Goal: Task Accomplishment & Management: Manage account settings

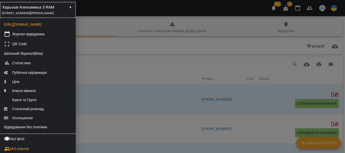
click at [54, 15] on span "проспект Людвіга Свободи, 37г, Харків, Харківська область, Україна" at bounding box center [28, 13] width 52 height 4
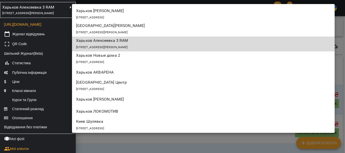
scroll to position [364, 0]
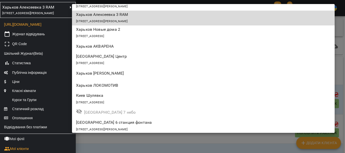
click at [106, 99] on div "[STREET_ADDRESS]" at bounding box center [203, 102] width 255 height 7
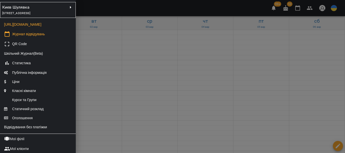
click at [100, 94] on div at bounding box center [172, 76] width 345 height 153
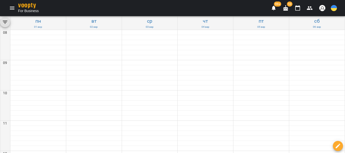
scroll to position [255, 0]
type input "**********"
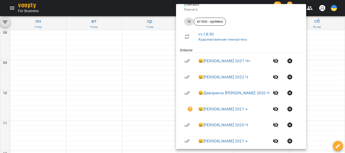
scroll to position [76, 0]
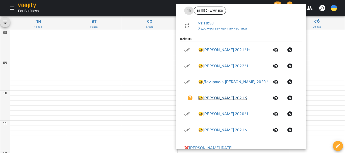
click at [226, 98] on link "😀 Осінська Поліна 2021 ч" at bounding box center [222, 98] width 49 height 5
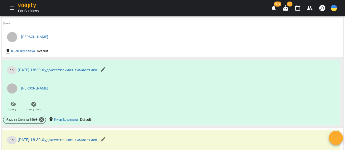
scroll to position [340, 0]
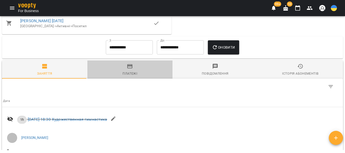
click at [130, 68] on icon "button" at bounding box center [129, 66] width 5 height 4
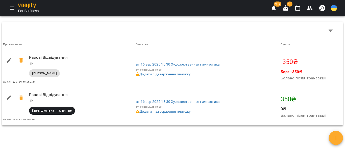
scroll to position [446, 0]
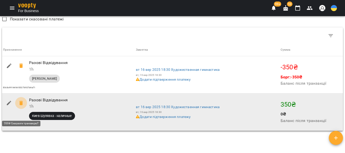
click at [21, 106] on icon at bounding box center [21, 103] width 4 height 5
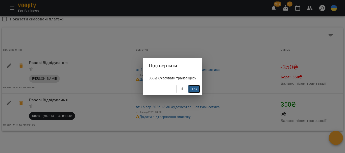
click at [196, 88] on span "Так" at bounding box center [195, 89] width 6 height 4
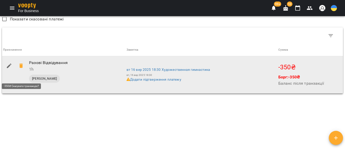
click at [22, 68] on icon at bounding box center [21, 66] width 4 height 5
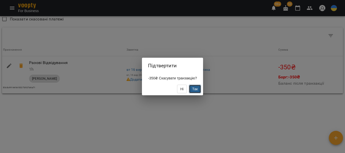
click at [193, 89] on span "Так" at bounding box center [195, 89] width 6 height 4
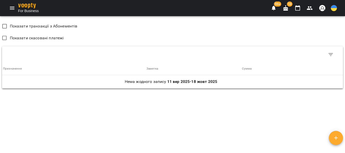
scroll to position [309, 0]
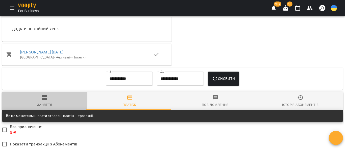
click at [43, 100] on icon "button" at bounding box center [44, 97] width 5 height 5
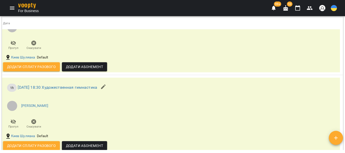
scroll to position [511, 0]
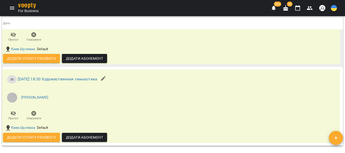
click at [83, 62] on span "Додати Абонемент" at bounding box center [84, 59] width 37 height 6
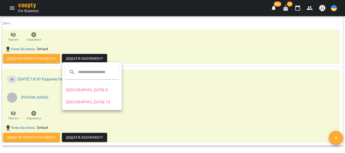
click at [77, 89] on li "[GEOGRAPHIC_DATA] 8" at bounding box center [92, 90] width 60 height 12
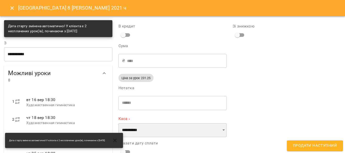
click at [221, 130] on select "**********" at bounding box center [172, 130] width 108 height 14
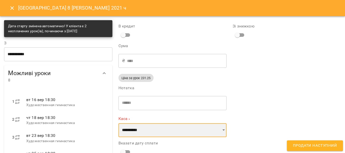
select select "**********"
click at [118, 123] on select "**********" at bounding box center [172, 130] width 108 height 14
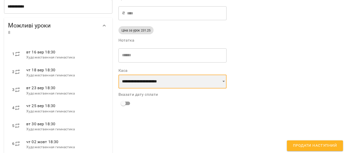
scroll to position [50, 0]
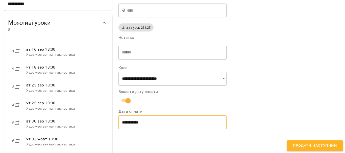
click at [139, 125] on input "**********" at bounding box center [172, 123] width 108 height 14
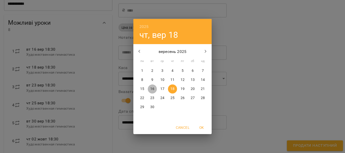
click at [150, 90] on span "16" at bounding box center [152, 89] width 9 height 5
type input "**********"
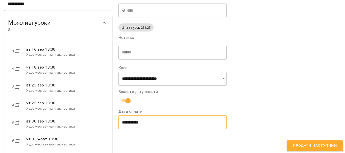
click at [308, 146] on span "Продати наступний" at bounding box center [315, 146] width 44 height 7
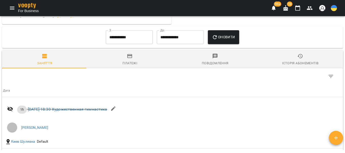
scroll to position [483, 0]
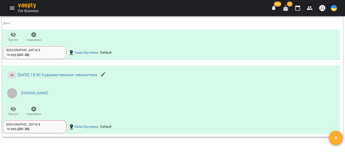
click at [298, 9] on icon "button" at bounding box center [298, 8] width 6 height 6
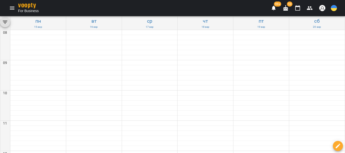
scroll to position [255, 0]
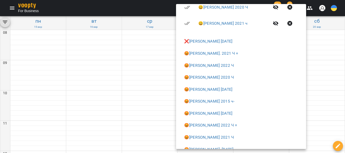
scroll to position [202, 0]
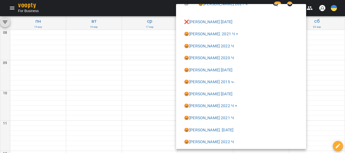
click at [148, 106] on div at bounding box center [172, 76] width 345 height 153
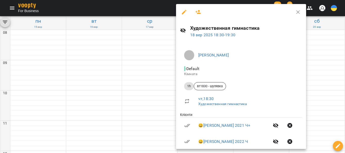
scroll to position [25, 0]
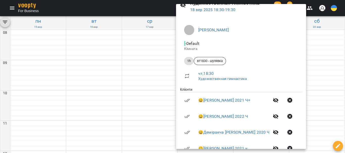
click at [148, 107] on div at bounding box center [172, 76] width 345 height 153
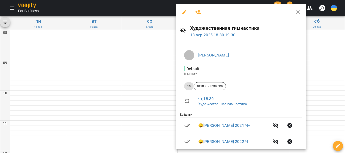
click at [195, 13] on icon "button" at bounding box center [198, 12] width 6 height 6
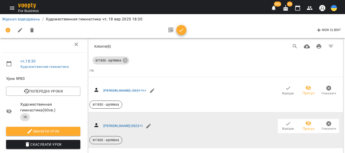
scroll to position [177, 0]
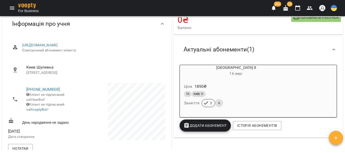
scroll to position [25, 0]
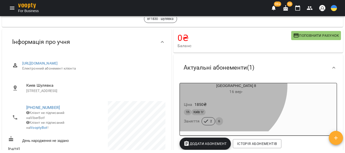
click at [220, 86] on div "Киев 8 [DATE] -" at bounding box center [236, 89] width 113 height 12
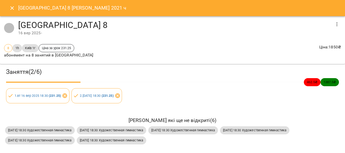
click at [336, 26] on icon "button" at bounding box center [336, 24] width 1 height 4
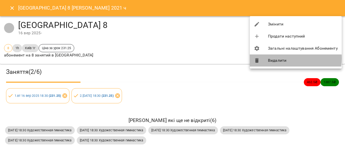
click at [279, 59] on li "Видалити" at bounding box center [296, 61] width 92 height 12
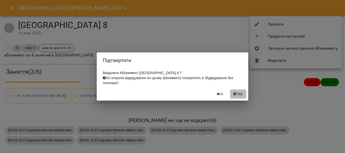
click at [237, 97] on span "Так" at bounding box center [239, 94] width 7 height 6
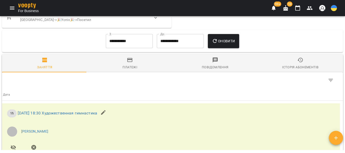
scroll to position [348, 0]
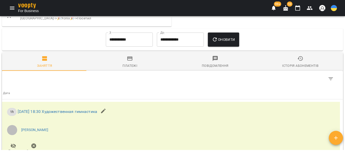
click at [128, 62] on icon "button" at bounding box center [130, 59] width 6 height 6
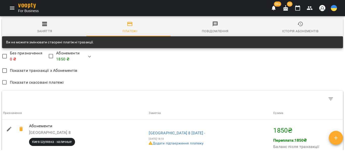
scroll to position [449, 0]
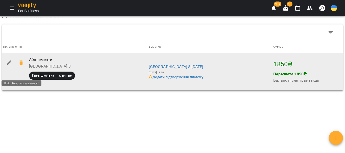
click at [20, 66] on icon at bounding box center [21, 63] width 6 height 6
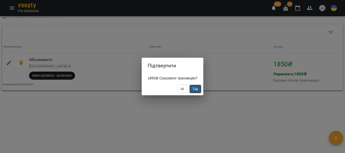
drag, startPoint x: 195, startPoint y: 86, endPoint x: 195, endPoint y: 90, distance: 4.0
click at [195, 88] on button "Так" at bounding box center [195, 89] width 12 height 9
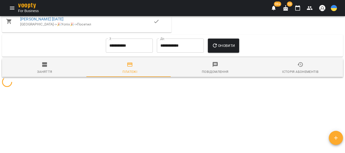
scroll to position [350, 0]
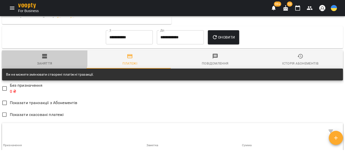
click at [43, 59] on icon "button" at bounding box center [44, 56] width 5 height 5
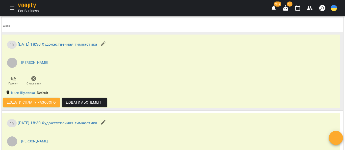
scroll to position [426, 0]
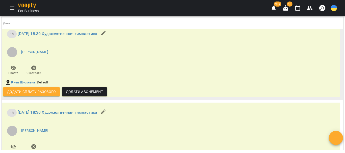
click at [49, 95] on span "Додати сплату разового" at bounding box center [31, 92] width 49 height 6
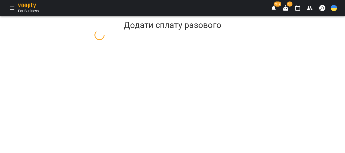
select select "**"
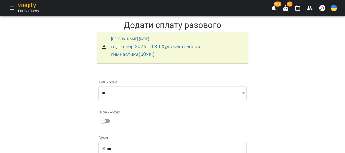
scroll to position [50, 0]
click at [108, 142] on input "***" at bounding box center [176, 149] width 139 height 14
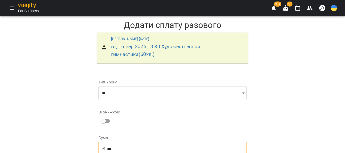
type input "***"
drag, startPoint x: 243, startPoint y: 135, endPoint x: 235, endPoint y: 136, distance: 7.9
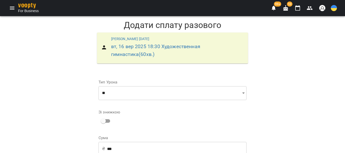
select select "**********"
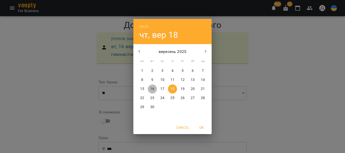
click at [154, 88] on span "16" at bounding box center [152, 89] width 9 height 5
type input "**********"
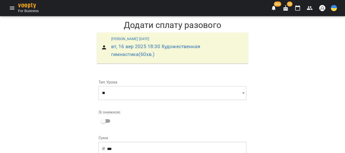
scroll to position [93, 0]
